Goal: Task Accomplishment & Management: Use online tool/utility

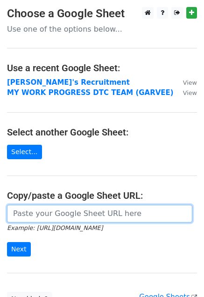
click at [56, 208] on input "url" at bounding box center [99, 214] width 185 height 18
paste input "https://docs.google.com/spreadsheets/d/1nrzYq_ZhT6rcekpuQvV-is-TwA0iGo4h_DIuAdR…"
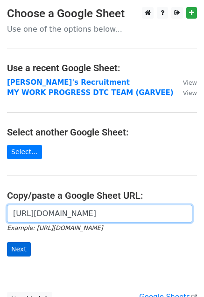
type input "https://docs.google.com/spreadsheets/d/1nrzYq_ZhT6rcekpuQvV-is-TwA0iGo4h_DIuAdR…"
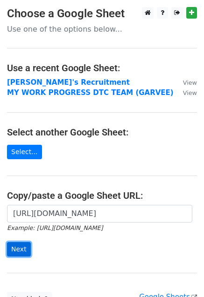
click at [20, 244] on input "Next" at bounding box center [19, 249] width 24 height 14
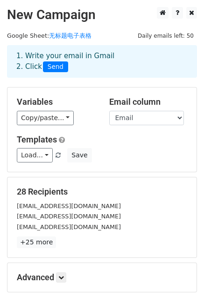
click at [36, 106] on h5 "Variables" at bounding box center [56, 102] width 78 height 10
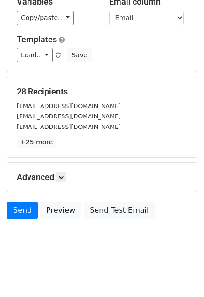
scroll to position [101, 0]
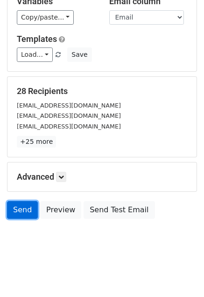
click at [18, 211] on link "Send" at bounding box center [22, 210] width 31 height 18
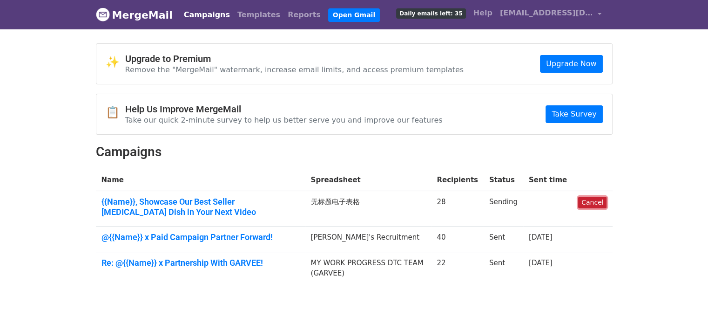
click at [598, 203] on link "Cancel" at bounding box center [592, 203] width 28 height 12
click at [513, 202] on td "Sending" at bounding box center [504, 208] width 40 height 35
drag, startPoint x: 374, startPoint y: 200, endPoint x: 319, endPoint y: 201, distance: 55.9
click at [319, 201] on td "无标题电子表格" at bounding box center [369, 208] width 126 height 35
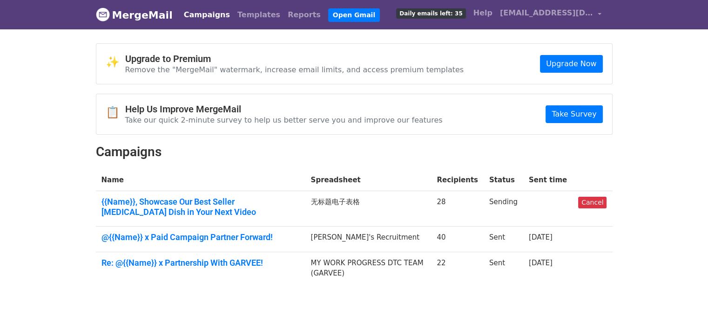
click at [438, 11] on span "Daily emails left: 35" at bounding box center [430, 13] width 69 height 10
